Goal: Task Accomplishment & Management: Complete application form

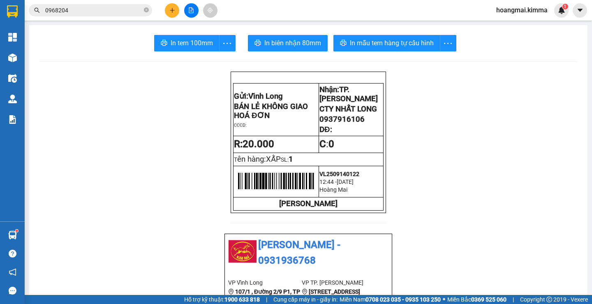
drag, startPoint x: 0, startPoint y: 0, endPoint x: 150, endPoint y: 9, distance: 149.8
click at [150, 8] on span "0968204" at bounding box center [90, 10] width 123 height 12
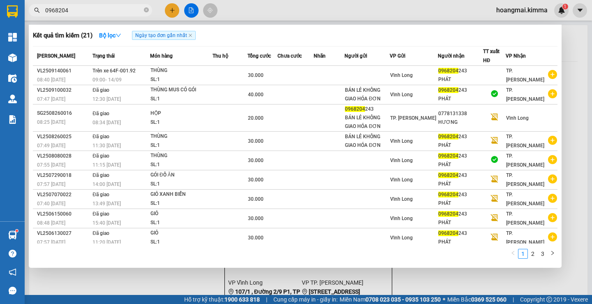
click at [150, 9] on span "0968204" at bounding box center [90, 10] width 123 height 12
click at [173, 15] on div at bounding box center [296, 152] width 592 height 304
click at [148, 12] on icon "close-circle" at bounding box center [146, 9] width 5 height 5
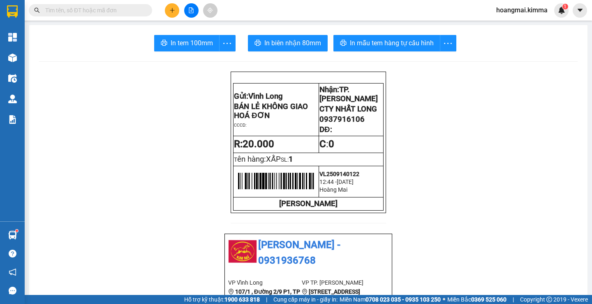
click at [169, 12] on icon "plus" at bounding box center [172, 10] width 6 height 6
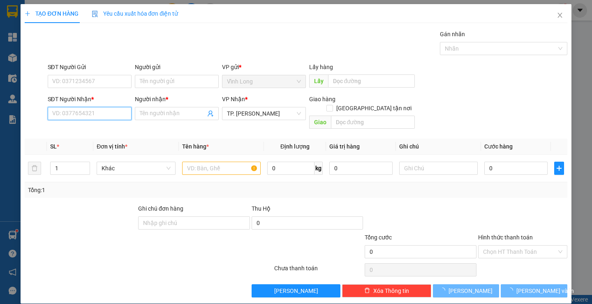
click at [104, 114] on input "SĐT Người Nhận *" at bounding box center [90, 113] width 84 height 13
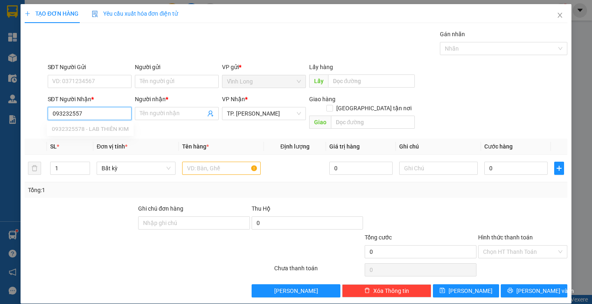
type input "0932325578"
click at [115, 133] on div "0932325578 - LAB THIÊN KIM" at bounding box center [90, 129] width 77 height 9
type input "LAB THIÊN KIM"
type input "0932325578"
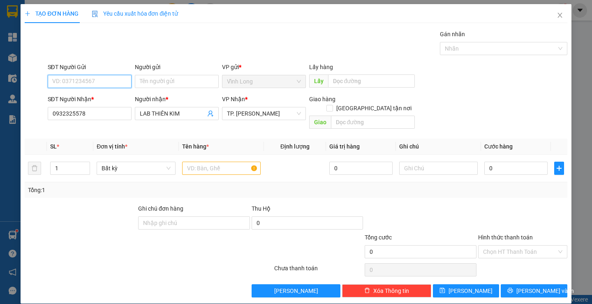
click at [108, 85] on input "SĐT Người Gửi" at bounding box center [90, 81] width 84 height 13
type input "0933999075"
click at [106, 99] on div "0933999075 - [GEOGRAPHIC_DATA]" at bounding box center [98, 97] width 92 height 9
type input "[GEOGRAPHIC_DATA]"
type input "0933999075"
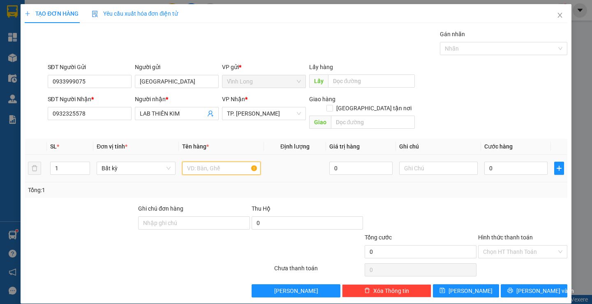
click at [203, 161] on input "text" at bounding box center [221, 167] width 78 height 13
type input "HỘP"
click at [413, 163] on input "text" at bounding box center [438, 167] width 78 height 13
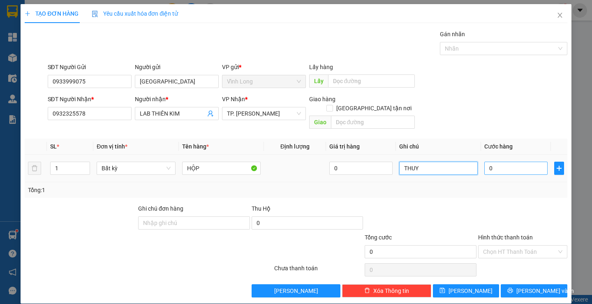
type input "THUY"
click at [484, 162] on input "0" at bounding box center [515, 167] width 63 height 13
type input "2"
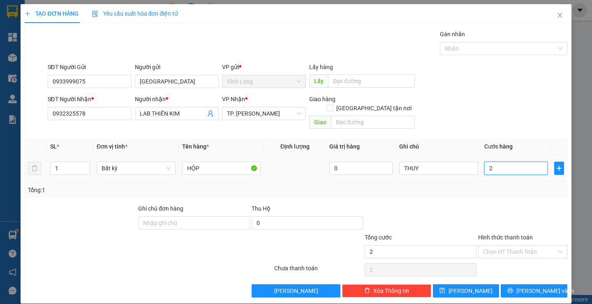
type input "20"
type input "20.000"
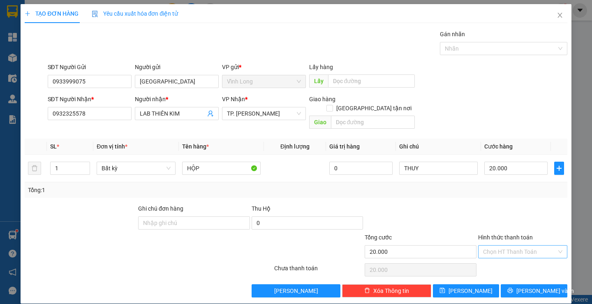
click at [498, 245] on input "Hình thức thanh toán" at bounding box center [520, 251] width 74 height 12
click at [493, 255] on div "Tại văn phòng" at bounding box center [517, 258] width 78 height 9
type input "0"
click at [506, 284] on button "[PERSON_NAME] và In" at bounding box center [533, 290] width 66 height 13
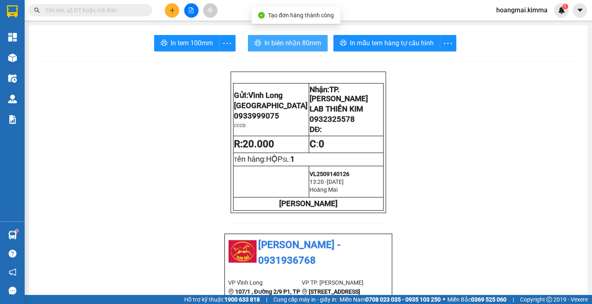
click at [264, 41] on span "In biên nhận 80mm" at bounding box center [292, 43] width 57 height 10
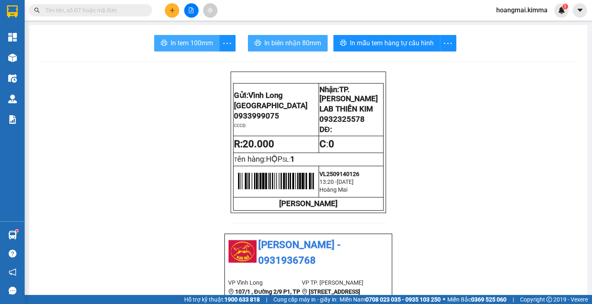
click at [171, 46] on span "In tem 100mm" at bounding box center [192, 43] width 42 height 10
click at [173, 9] on icon "plus" at bounding box center [172, 10] width 6 height 6
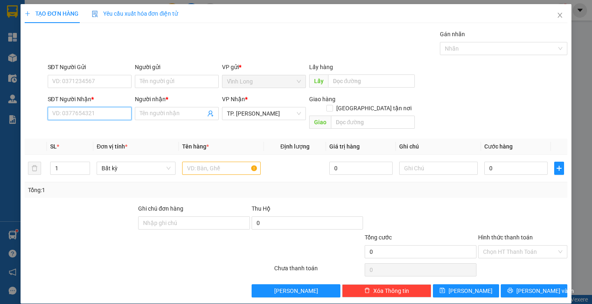
click at [90, 113] on input "SĐT Người Nhận *" at bounding box center [90, 113] width 84 height 13
click at [212, 161] on input "text" at bounding box center [221, 167] width 78 height 13
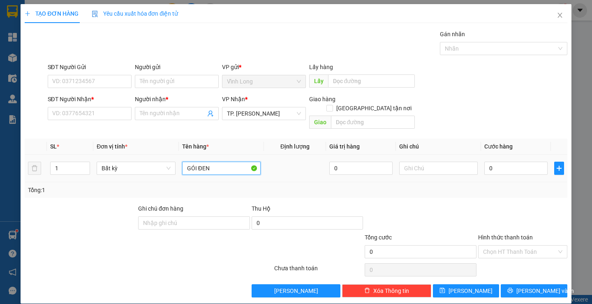
type input "GÓI ĐEN"
type input "TRANG"
type input "3"
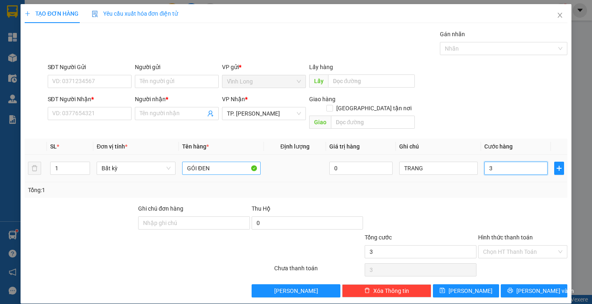
type input "30"
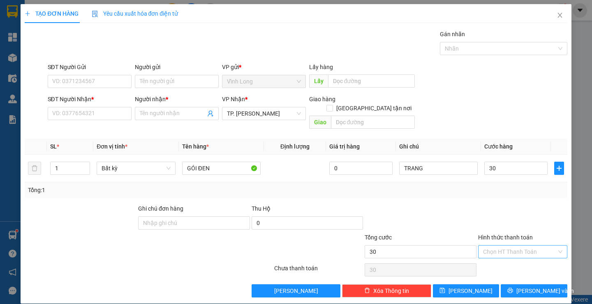
type input "30.000"
click at [499, 245] on input "Hình thức thanh toán" at bounding box center [520, 251] width 74 height 12
click at [502, 256] on div "Tại văn phòng" at bounding box center [517, 258] width 78 height 9
type input "0"
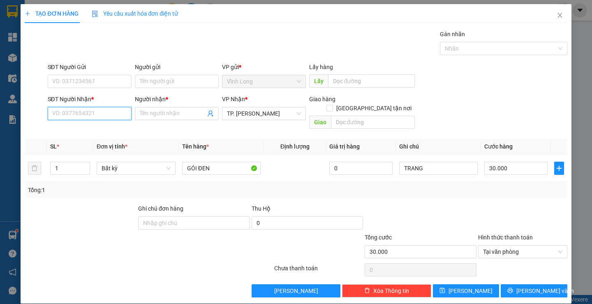
click at [117, 107] on input "SĐT Người Nhận *" at bounding box center [90, 113] width 84 height 13
type input "0967295782"
click at [102, 131] on div "0967295782 - PHỐ" at bounding box center [88, 129] width 73 height 9
type input "PHỐ"
type input "0967295782"
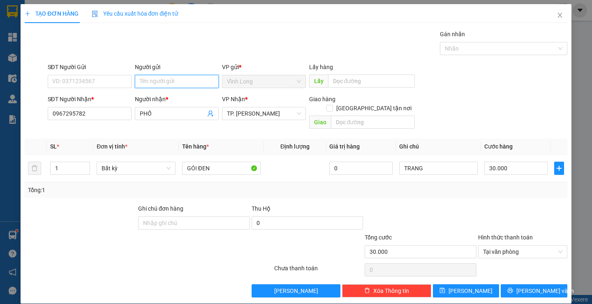
click at [159, 78] on input "Người gửi" at bounding box center [177, 81] width 84 height 13
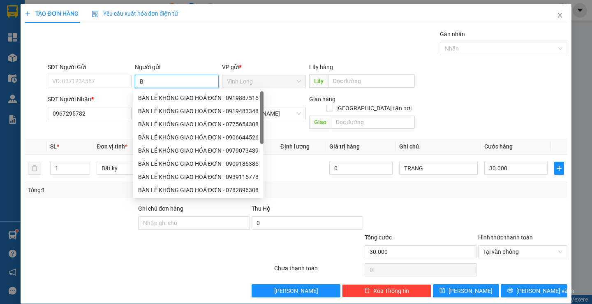
type input "BÁ"
click at [161, 95] on div "BÁN LẺ KHÔNG GIAO HOÁ ĐƠN - 0919887515" at bounding box center [198, 97] width 120 height 9
type input "0919887515"
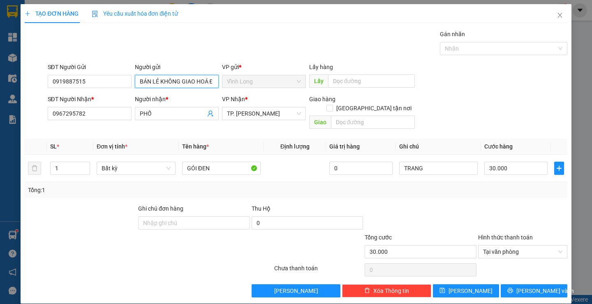
type input "BÁN LẺ KHÔNG GIAO HOÁ ĐƠN"
drag, startPoint x: 23, startPoint y: 86, endPoint x: 0, endPoint y: 98, distance: 26.3
click at [11, 89] on div "TẠO ĐƠN HÀNG Yêu cầu xuất hóa đơn điện tử Transit Pickup Surcharge Ids Transit …" at bounding box center [296, 152] width 592 height 304
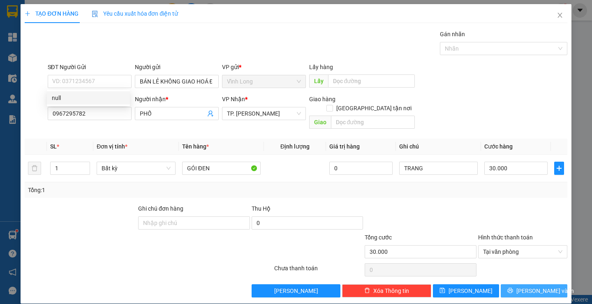
click at [518, 284] on button "[PERSON_NAME] và In" at bounding box center [533, 290] width 66 height 13
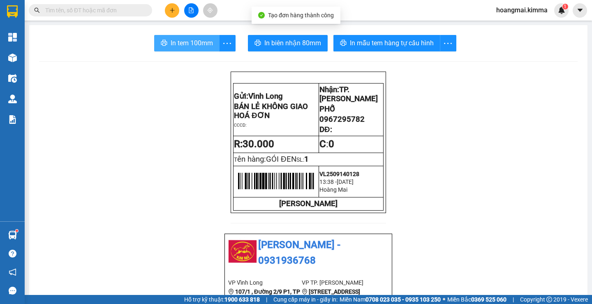
click at [209, 39] on span "In tem 100mm" at bounding box center [192, 43] width 42 height 10
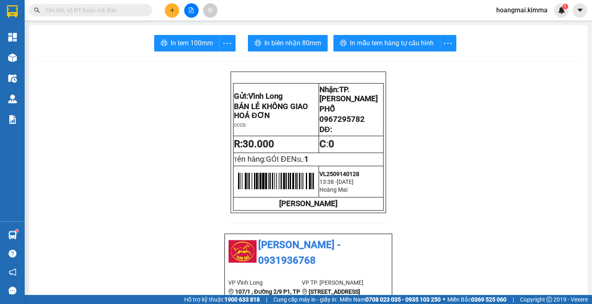
click at [170, 7] on icon "plus" at bounding box center [172, 10] width 6 height 6
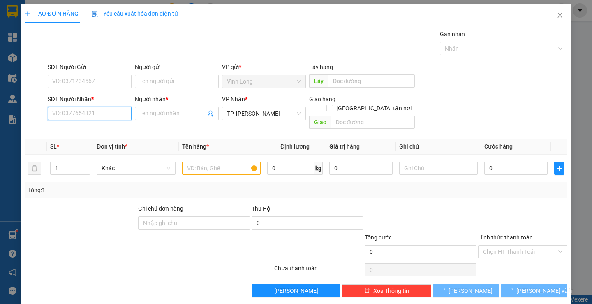
click at [102, 115] on input "SĐT Người Nhận *" at bounding box center [90, 113] width 84 height 13
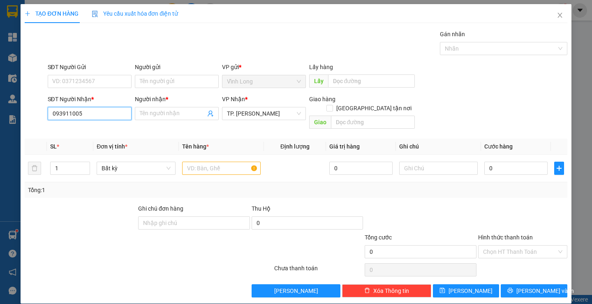
type input "0939110054"
click at [103, 129] on div "0939110054 - NAM" at bounding box center [88, 129] width 73 height 9
type input "NAM"
type input "0939110054"
click at [163, 79] on input "Người gửi" at bounding box center [177, 81] width 84 height 13
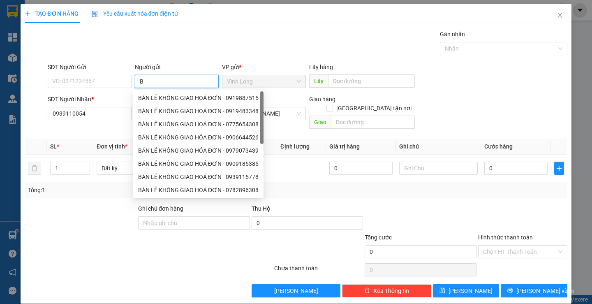
type input "BÁ"
click at [169, 106] on div "BÁN LẺ KHÔNG GIAO HOÁ ĐƠN - 0919483348" at bounding box center [198, 110] width 130 height 13
type input "0919483348"
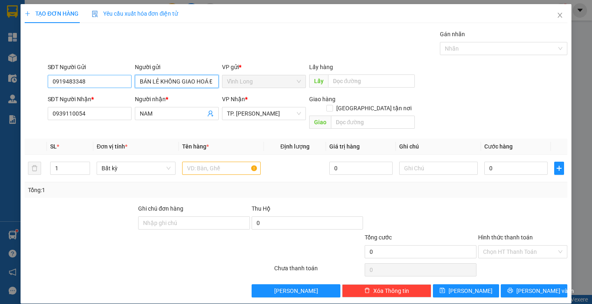
type input "BÁN LẺ KHÔNG GIAO HOÁ ĐƠN"
drag, startPoint x: 88, startPoint y: 83, endPoint x: 16, endPoint y: 92, distance: 72.8
click at [16, 92] on div "TẠO ĐƠN HÀNG Yêu cầu xuất hóa đơn điện tử Transit Pickup Surcharge Ids Transit …" at bounding box center [296, 152] width 592 height 304
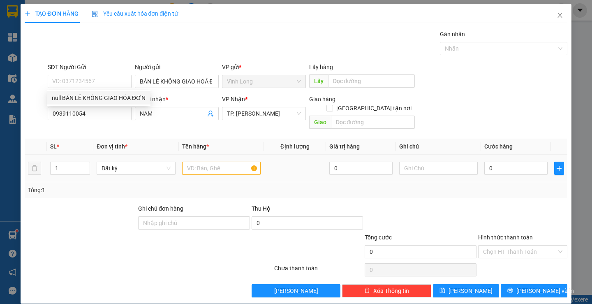
click at [216, 166] on div at bounding box center [221, 168] width 78 height 16
click at [216, 161] on input "text" at bounding box center [221, 167] width 78 height 13
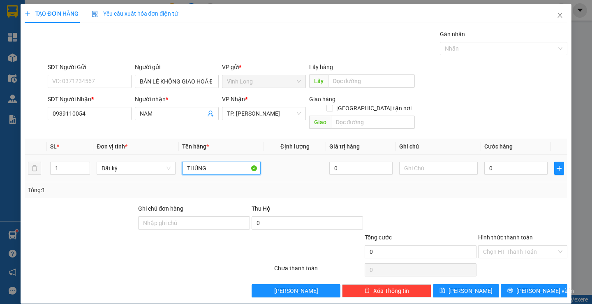
type input "THÙNG"
type input "TRANG"
type input "3"
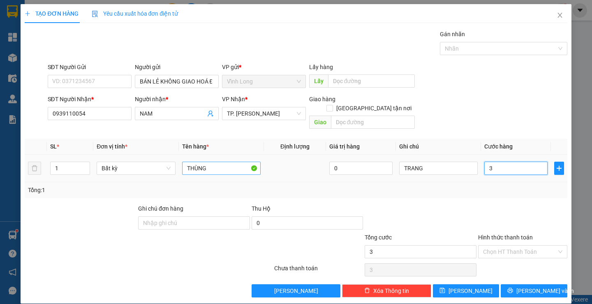
type input "30"
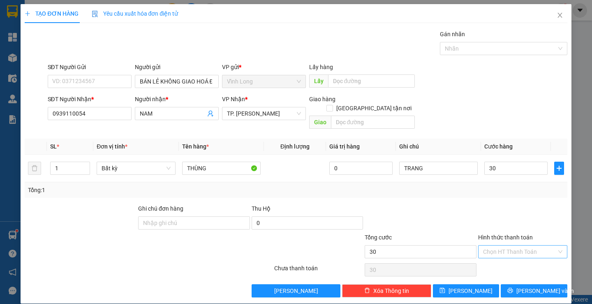
type input "30.000"
click at [519, 246] on input "Hình thức thanh toán" at bounding box center [520, 251] width 74 height 12
click at [510, 261] on div "Tại văn phòng" at bounding box center [517, 258] width 78 height 9
type input "0"
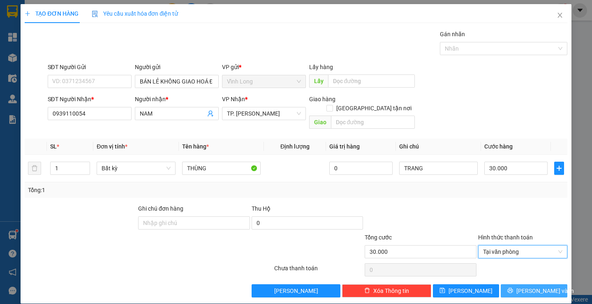
click at [530, 286] on span "[PERSON_NAME] và In" at bounding box center [545, 290] width 58 height 9
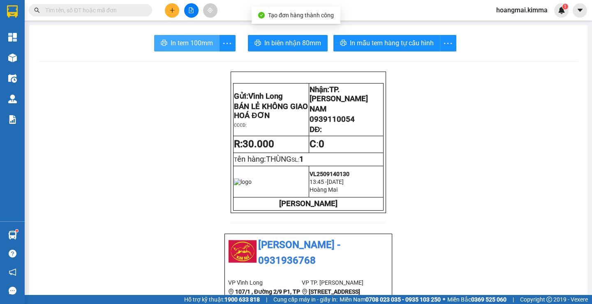
click at [205, 44] on span "In tem 100mm" at bounding box center [192, 43] width 42 height 10
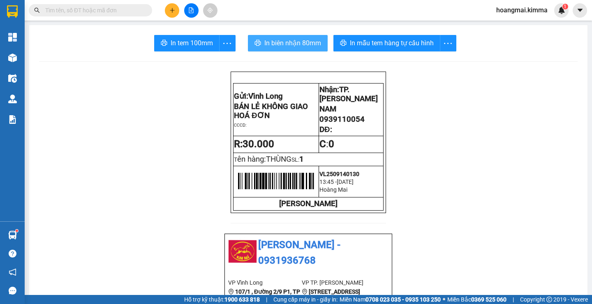
click at [284, 40] on span "In biên nhận 80mm" at bounding box center [292, 43] width 57 height 10
click at [168, 10] on button at bounding box center [172, 10] width 14 height 14
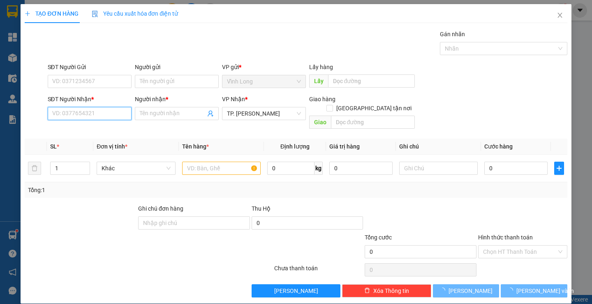
click at [99, 116] on input "SĐT Người Nhận *" at bounding box center [90, 113] width 84 height 13
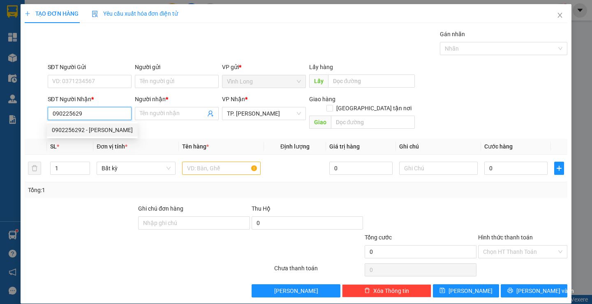
click at [92, 127] on div "0902256292 - [PERSON_NAME]" at bounding box center [92, 129] width 81 height 9
type input "0902256292"
type input "[PERSON_NAME]"
type input "0902256292"
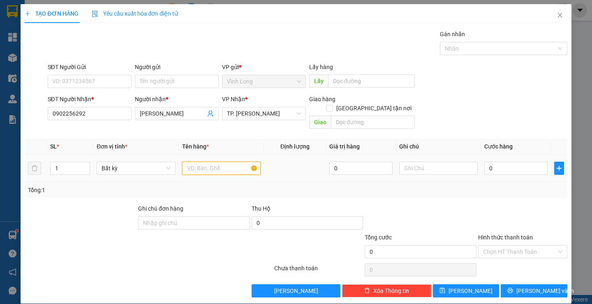
click at [220, 161] on input "text" at bounding box center [221, 167] width 78 height 13
type input "THÙNG MIS NHỎ"
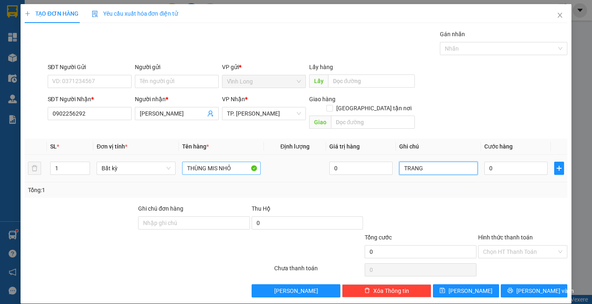
type input "TRANG"
type input "3"
type input "30"
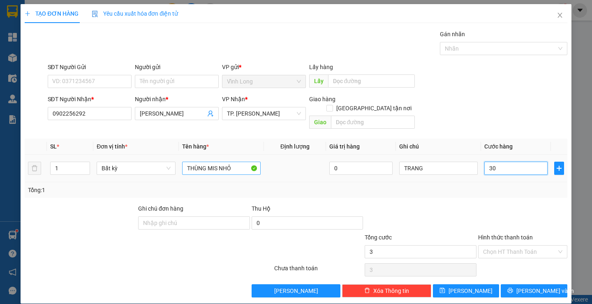
type input "30"
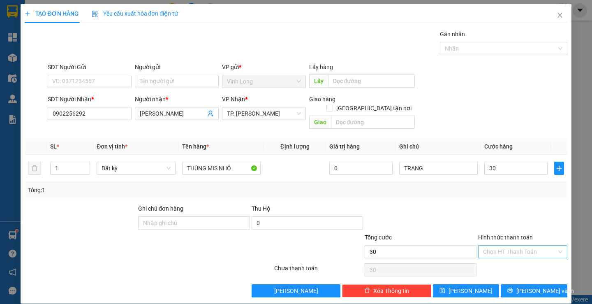
type input "30.000"
drag, startPoint x: 484, startPoint y: 243, endPoint x: 492, endPoint y: 262, distance: 21.0
click at [484, 245] on input "Hình thức thanh toán" at bounding box center [520, 251] width 74 height 12
click at [492, 262] on div "Tại văn phòng" at bounding box center [517, 258] width 78 height 9
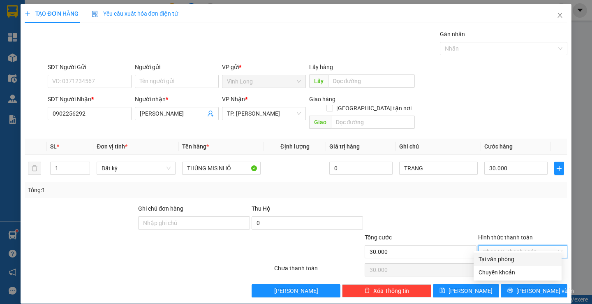
type input "0"
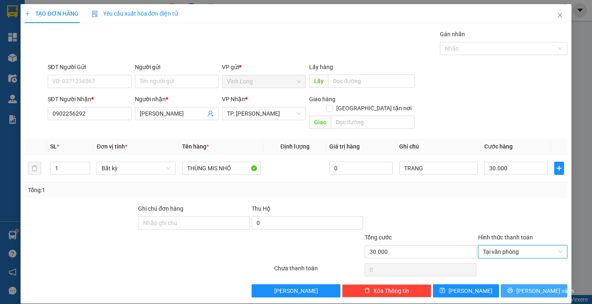
click at [506, 284] on button "[PERSON_NAME] và In" at bounding box center [533, 290] width 66 height 13
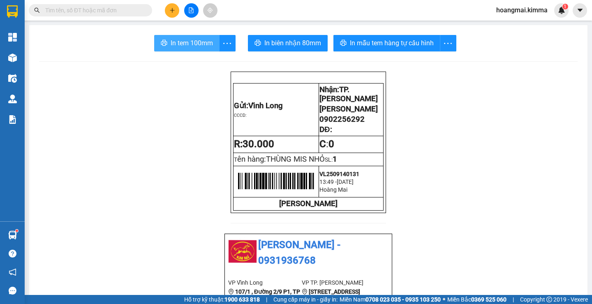
click at [177, 40] on span "In tem 100mm" at bounding box center [192, 43] width 42 height 10
click at [173, 15] on button at bounding box center [172, 10] width 14 height 14
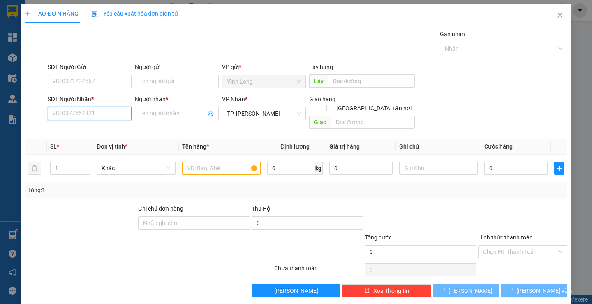
drag, startPoint x: 122, startPoint y: 117, endPoint x: 123, endPoint y: 105, distance: 11.9
click at [121, 117] on input "SĐT Người Nhận *" at bounding box center [90, 113] width 84 height 13
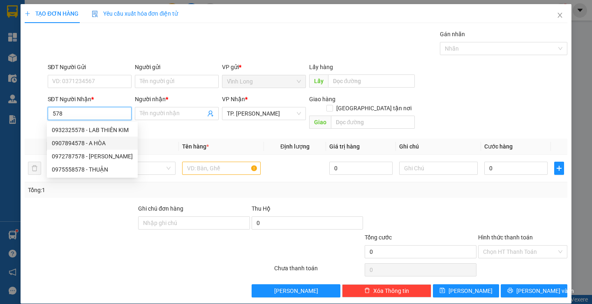
click at [108, 138] on div "0907894578 - A HÒA" at bounding box center [92, 142] width 81 height 9
type input "0907894578"
type input "A HÒA"
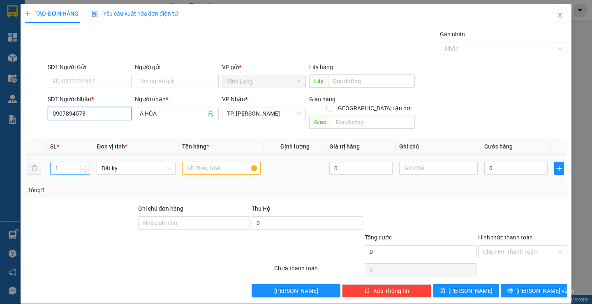
type input "0907894578"
click at [85, 165] on icon "up" at bounding box center [85, 166] width 2 height 2
click at [84, 165] on icon "up" at bounding box center [85, 166] width 3 height 3
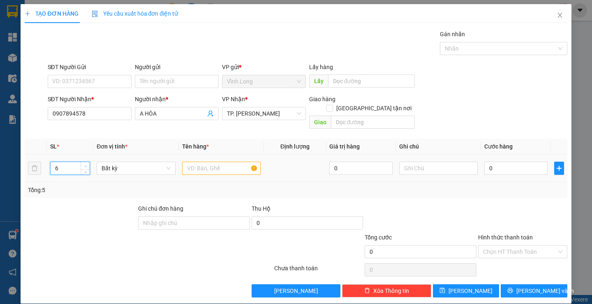
click at [84, 165] on icon "up" at bounding box center [85, 166] width 3 height 3
type input "8"
click at [84, 165] on icon "up" at bounding box center [85, 166] width 3 height 3
click at [198, 161] on input "text" at bounding box center [221, 167] width 78 height 13
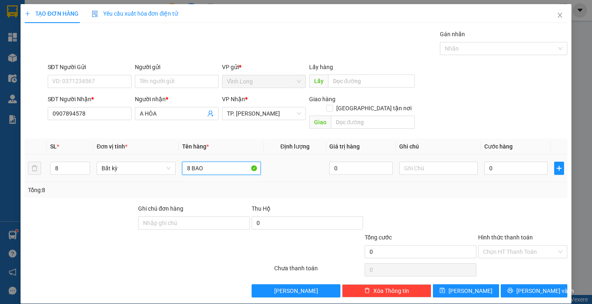
type input "8 BAO"
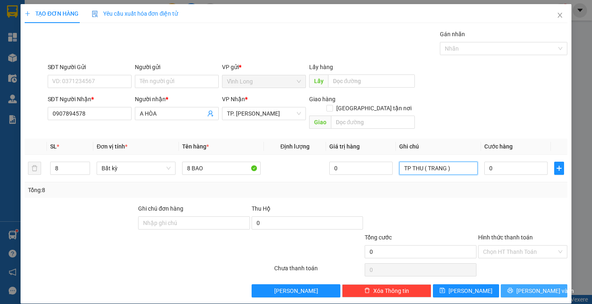
type input "TP THU ( TRANG )"
click at [513, 287] on icon "printer" at bounding box center [510, 290] width 6 height 6
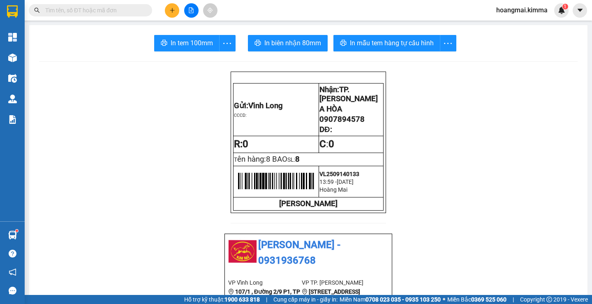
click at [177, 13] on button at bounding box center [172, 10] width 14 height 14
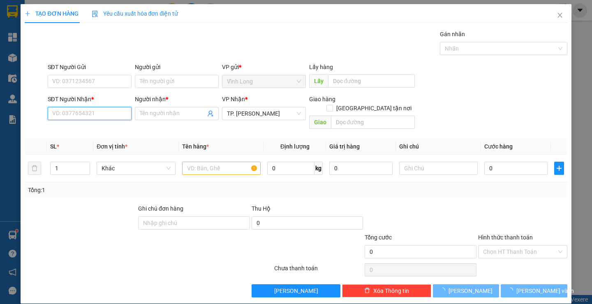
drag, startPoint x: 87, startPoint y: 111, endPoint x: 83, endPoint y: 108, distance: 5.0
click at [85, 111] on input "SĐT Người Nhận *" at bounding box center [90, 113] width 84 height 13
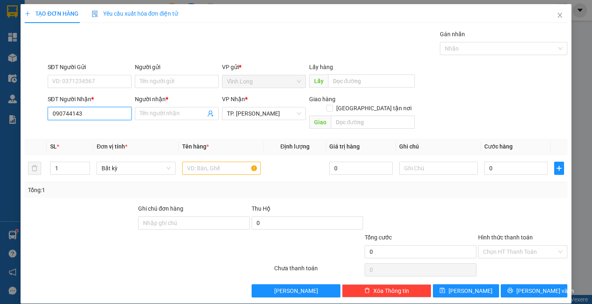
type input "0907441437"
click at [86, 130] on div "0907441437 - [GEOGRAPHIC_DATA]" at bounding box center [98, 129] width 92 height 9
type input "HÀ"
type input "0907441437"
click at [202, 161] on input "text" at bounding box center [221, 167] width 78 height 13
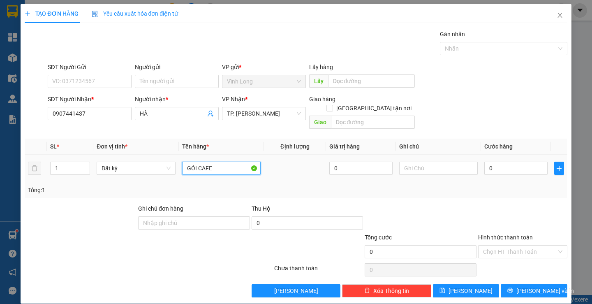
type input "GÓI CAFE"
type input "TRANG"
type input "2"
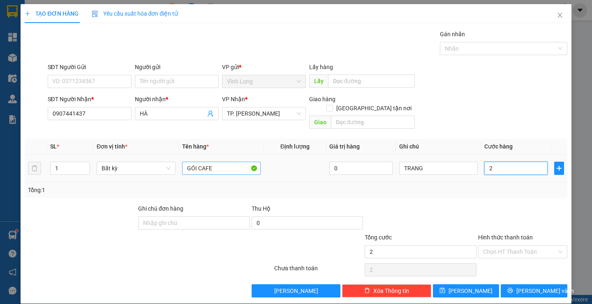
type input "20"
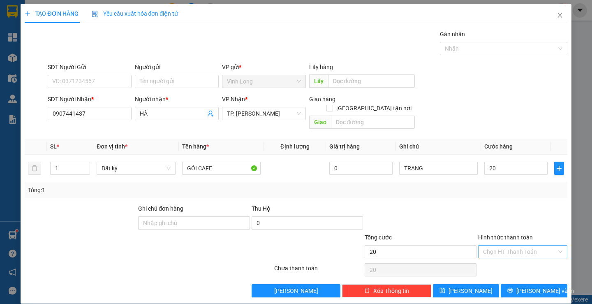
type input "20.000"
click at [495, 246] on input "Hình thức thanh toán" at bounding box center [520, 251] width 74 height 12
click at [497, 257] on div "Tại văn phòng" at bounding box center [517, 258] width 78 height 9
type input "0"
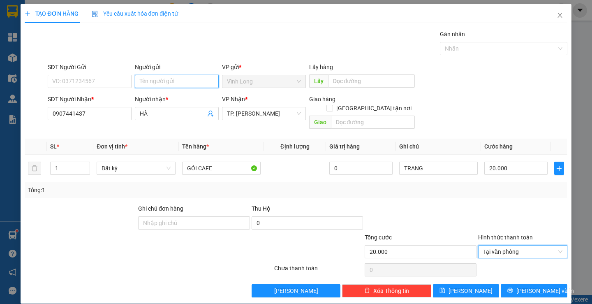
click at [180, 79] on input "Người gửi" at bounding box center [177, 81] width 84 height 13
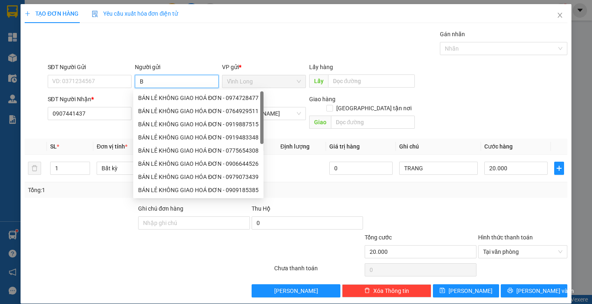
type input "BÁ"
click at [173, 99] on div "BÁN LẺ KHÔNG GIAO HÓA ĐƠN - 0784103820" at bounding box center [198, 97] width 120 height 9
type input "0784103820"
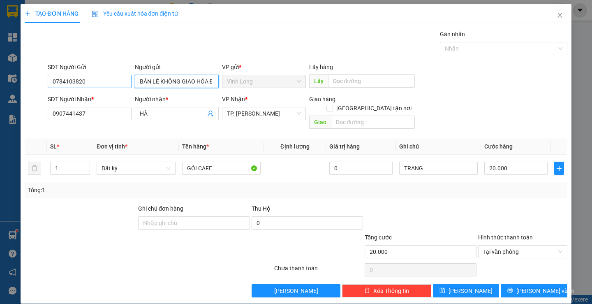
type input "BÁN LẺ KHÔNG GIAO HÓA ĐƠN"
drag, startPoint x: 92, startPoint y: 83, endPoint x: 0, endPoint y: 81, distance: 92.5
click at [0, 81] on div "TẠO ĐƠN HÀNG Yêu cầu xuất hóa đơn điện tử Transit Pickup Surcharge Ids Transit …" at bounding box center [296, 152] width 592 height 304
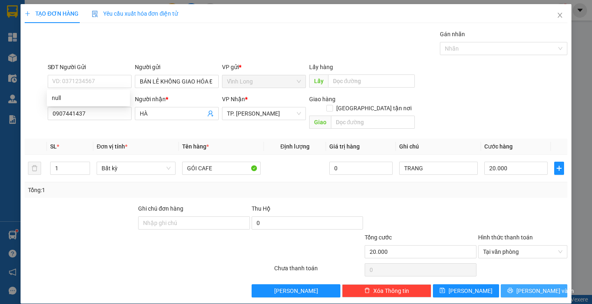
click at [538, 286] on span "[PERSON_NAME] và In" at bounding box center [545, 290] width 58 height 9
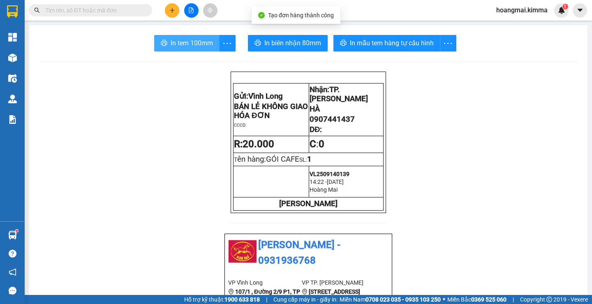
click at [177, 48] on span "In tem 100mm" at bounding box center [192, 43] width 42 height 10
